Goal: Communication & Community: Share content

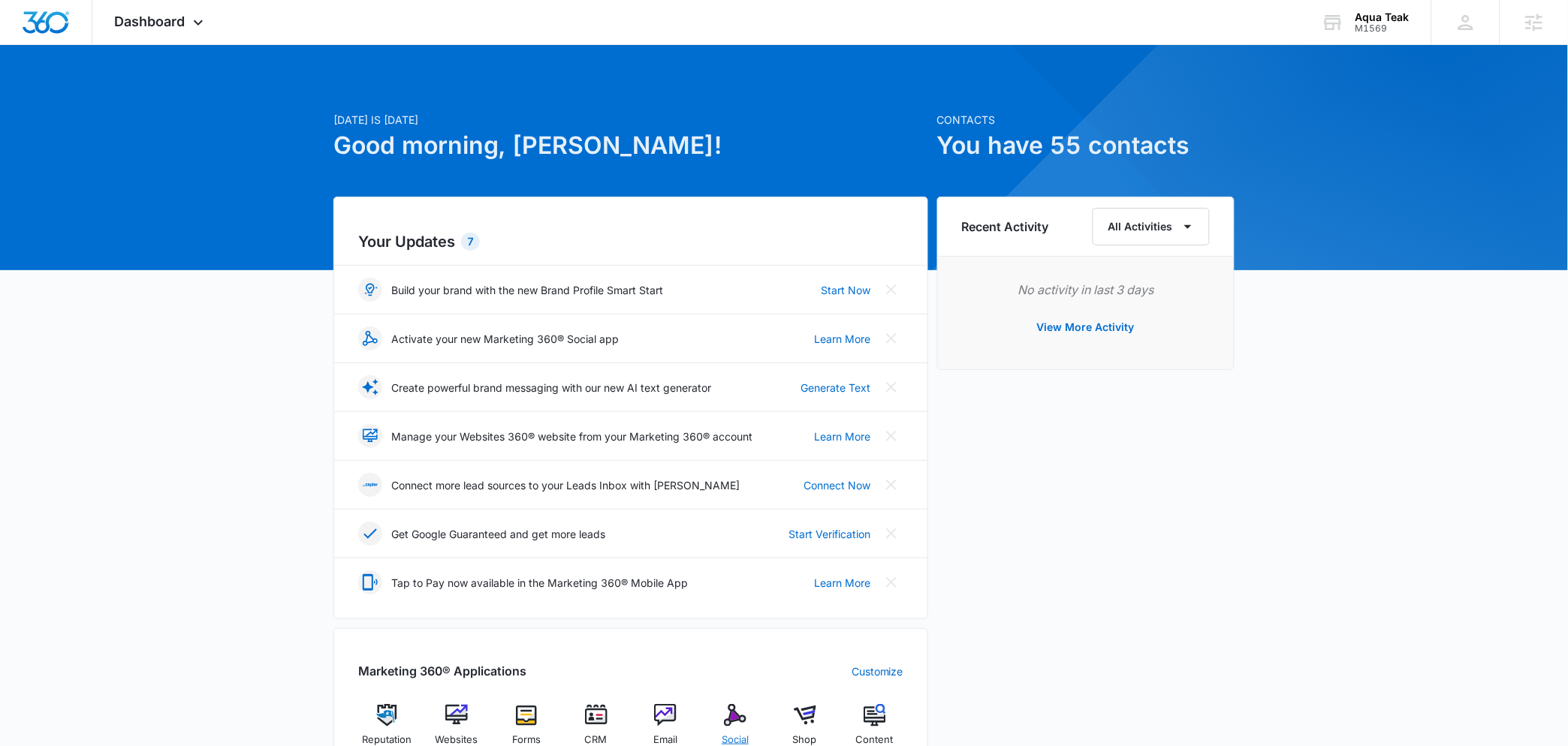
click at [749, 716] on div "Social" at bounding box center [736, 731] width 58 height 54
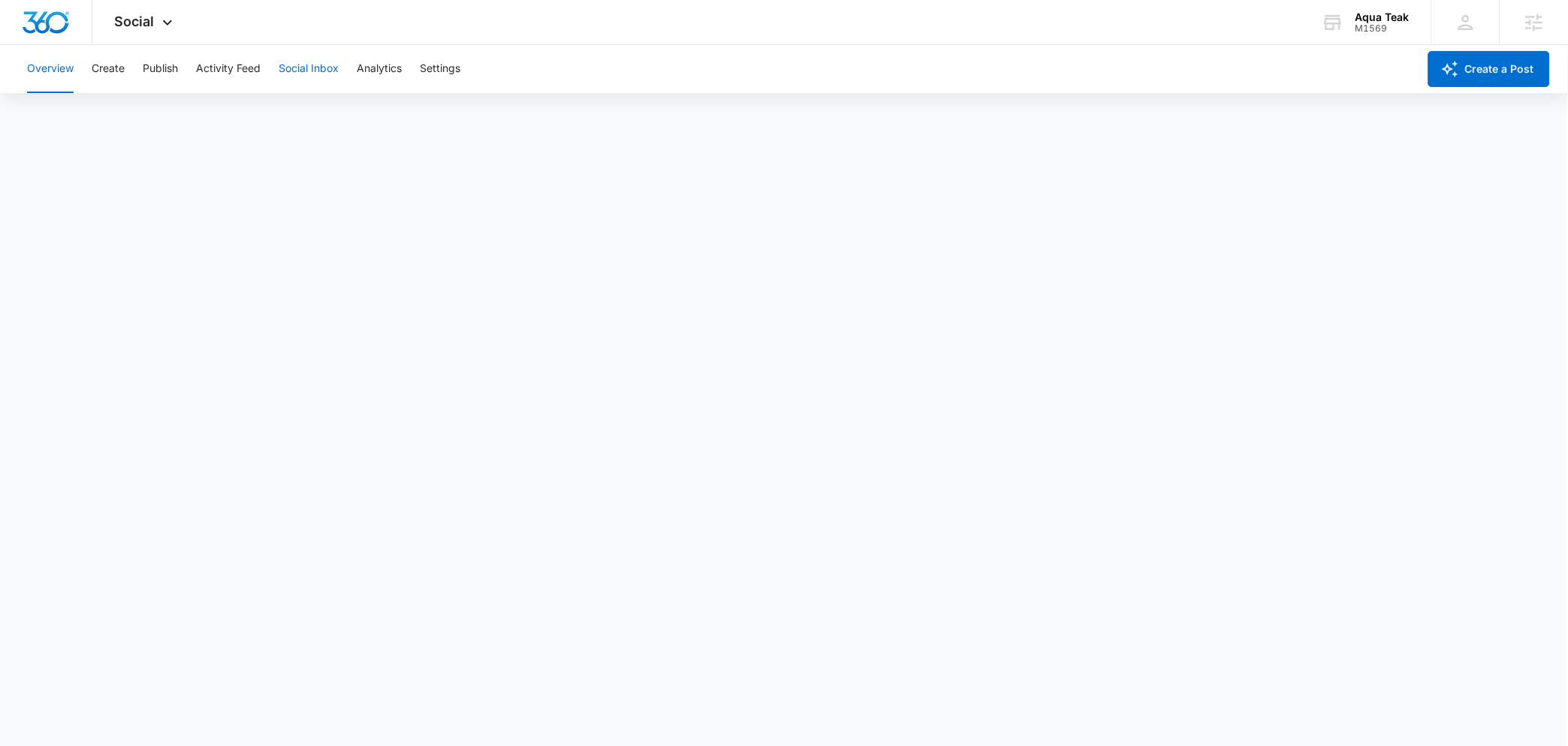
click at [325, 73] on button "Social Inbox" at bounding box center [308, 68] width 60 height 48
click at [379, 71] on button "Analytics" at bounding box center [379, 68] width 45 height 48
click at [474, 109] on div "Account Post Insights Community Hashtag Content Tag Ad Analytics Reports" at bounding box center [784, 114] width 1532 height 42
click at [499, 115] on button "Reports" at bounding box center [493, 114] width 38 height 42
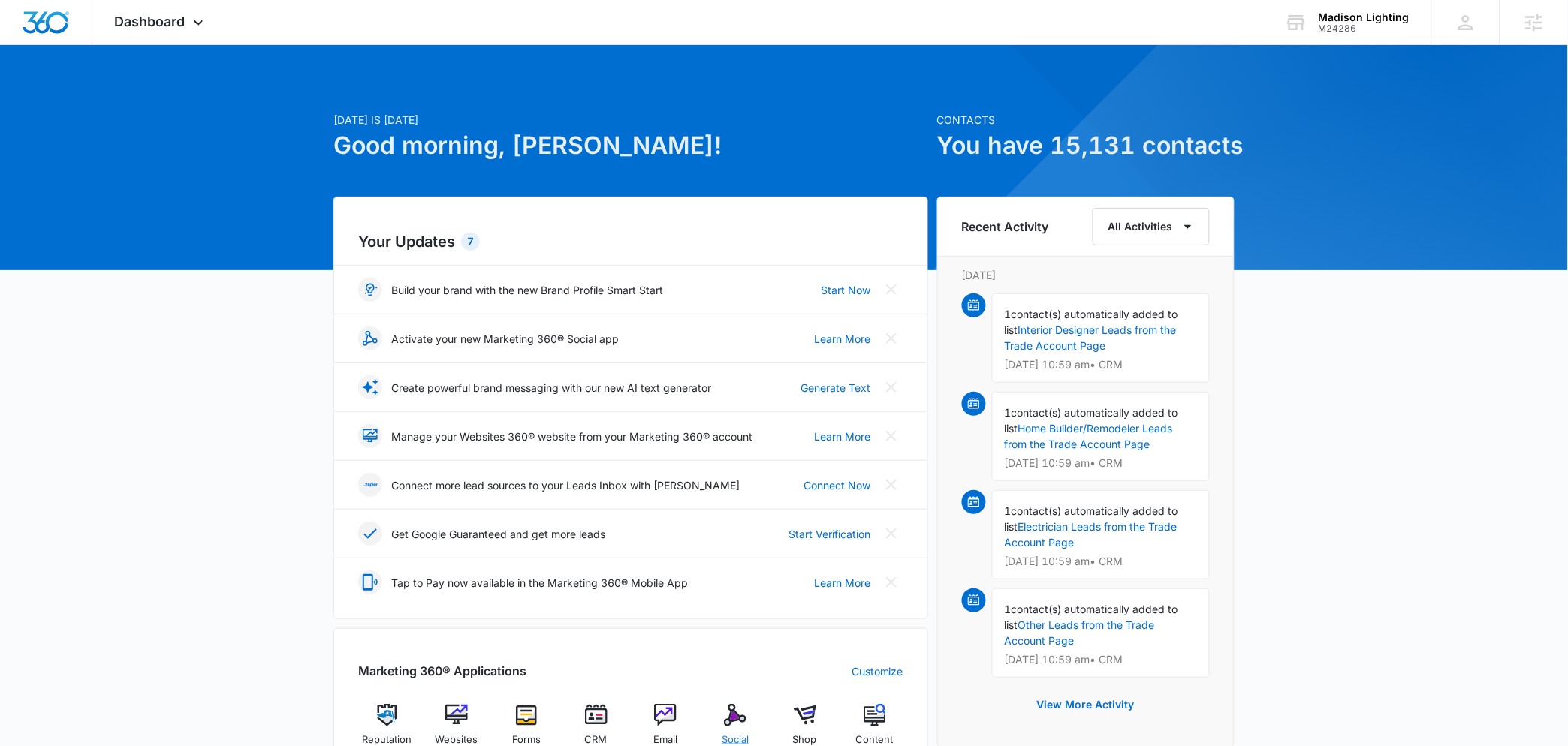
click at [742, 717] on img at bounding box center [735, 716] width 23 height 23
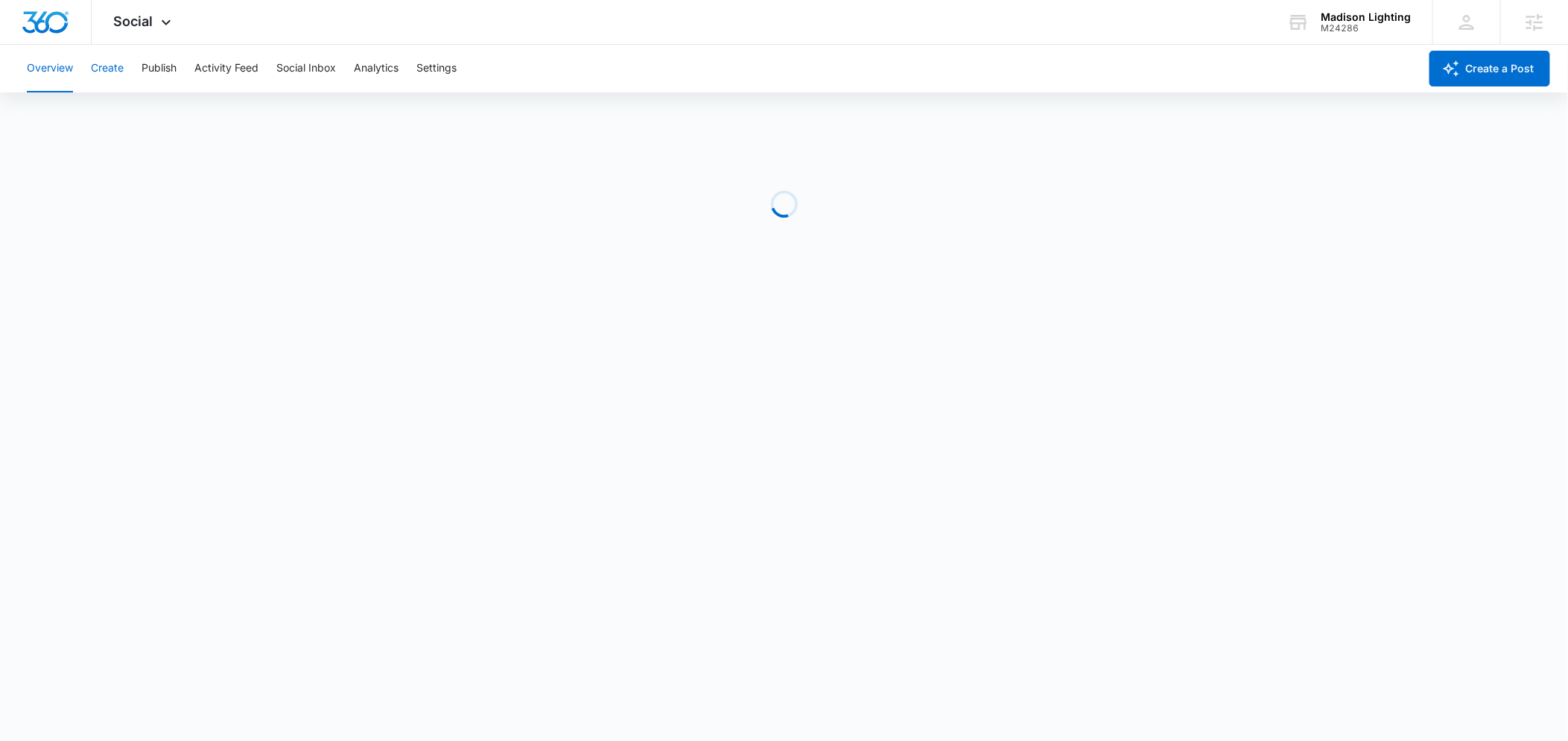
click at [98, 61] on button "Create" at bounding box center [107, 68] width 32 height 48
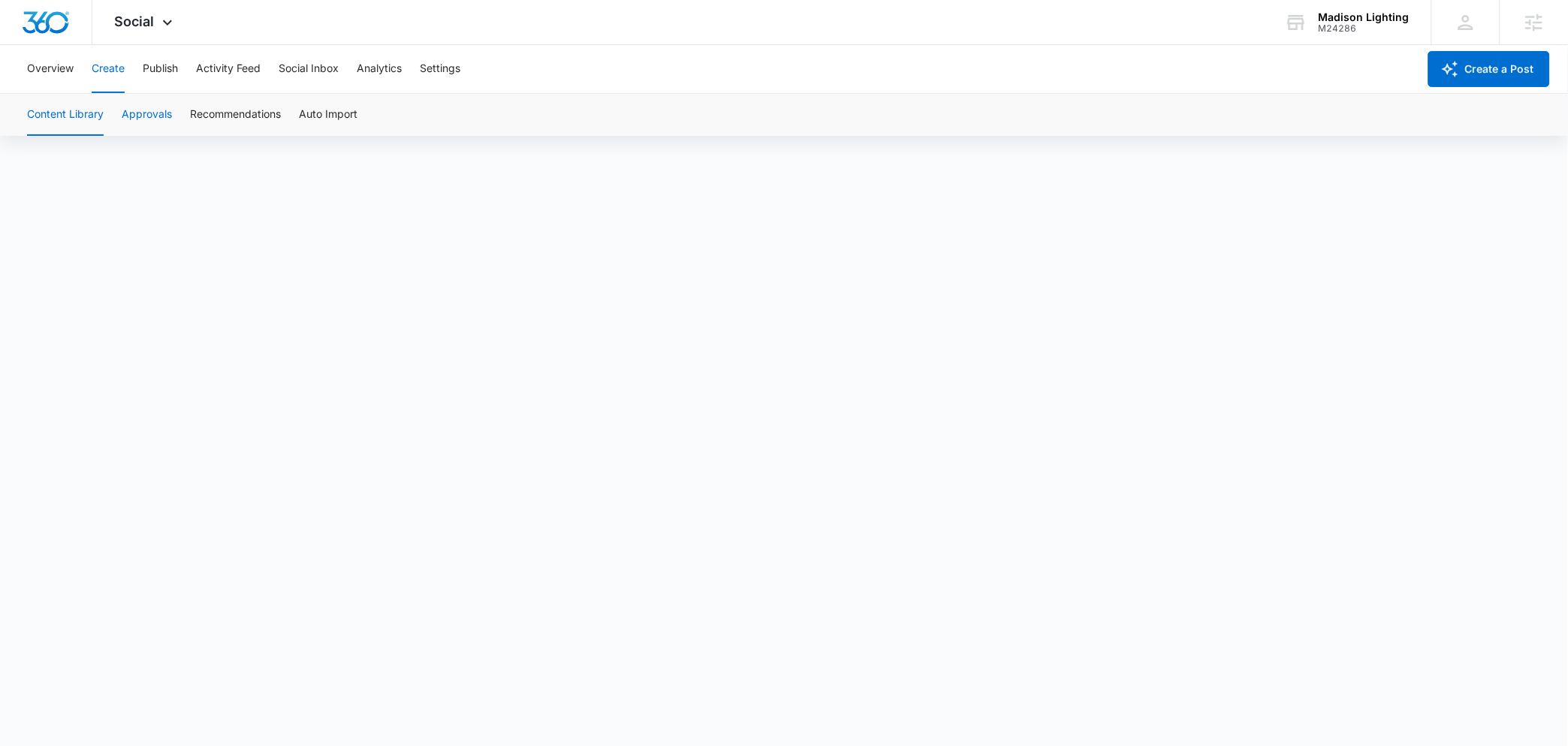
click at [143, 100] on button "Approvals" at bounding box center [147, 114] width 50 height 42
click at [112, 72] on button "Create" at bounding box center [108, 68] width 33 height 48
click at [159, 115] on button "Approvals" at bounding box center [147, 114] width 50 height 42
click at [161, 71] on button "Publish" at bounding box center [160, 68] width 35 height 48
